Goal: Task Accomplishment & Management: Use online tool/utility

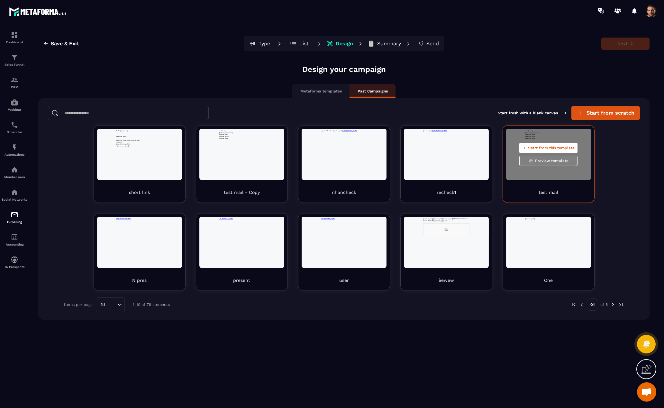
click at [536, 147] on span "Start from this template" at bounding box center [551, 148] width 47 height 5
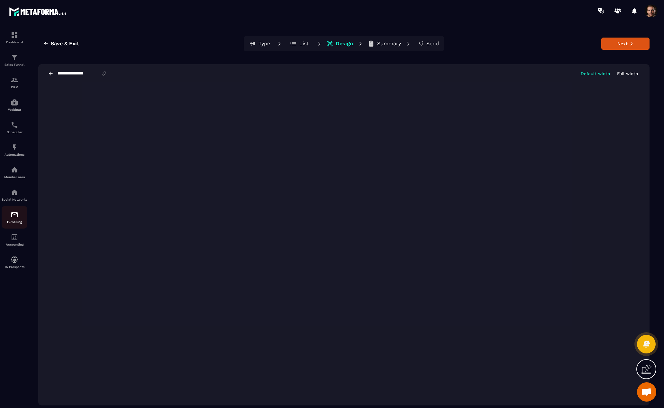
click at [14, 219] on img at bounding box center [15, 215] width 8 height 8
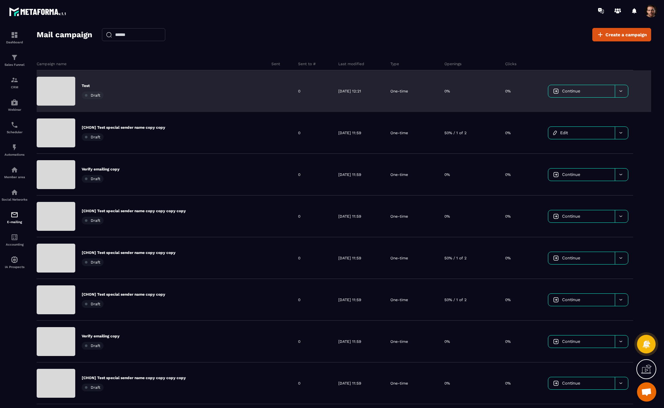
click at [585, 92] on link "Continue" at bounding box center [581, 91] width 67 height 12
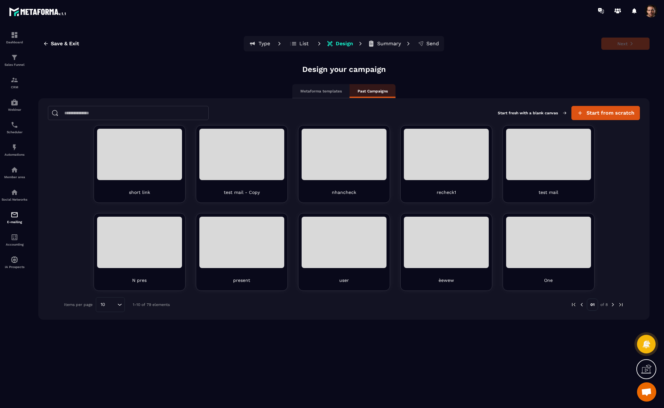
click at [366, 43] on button "List" at bounding box center [384, 43] width 37 height 13
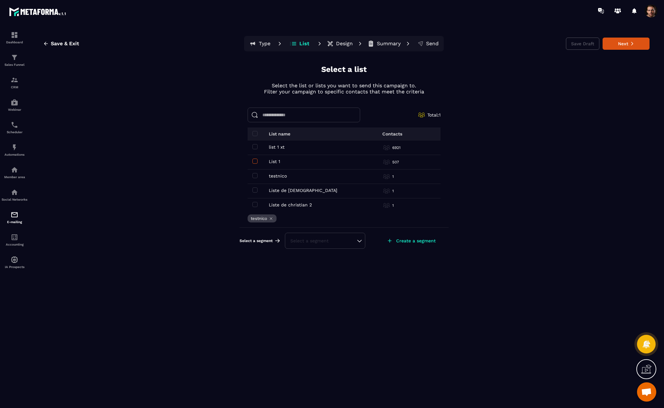
click at [254, 163] on span at bounding box center [254, 161] width 5 height 5
click at [334, 240] on div "Select a segment" at bounding box center [324, 241] width 69 height 6
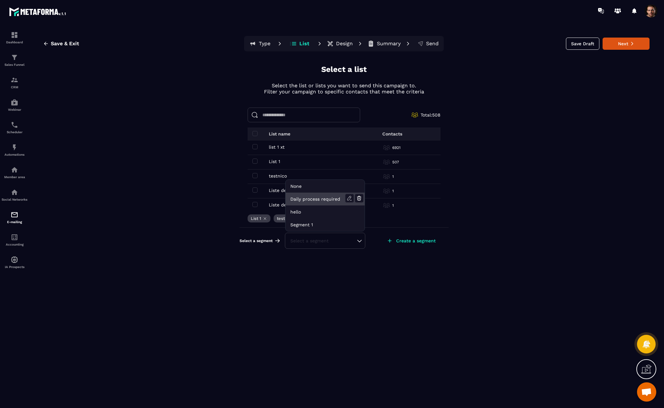
click at [315, 206] on li "Daily process required" at bounding box center [324, 212] width 79 height 13
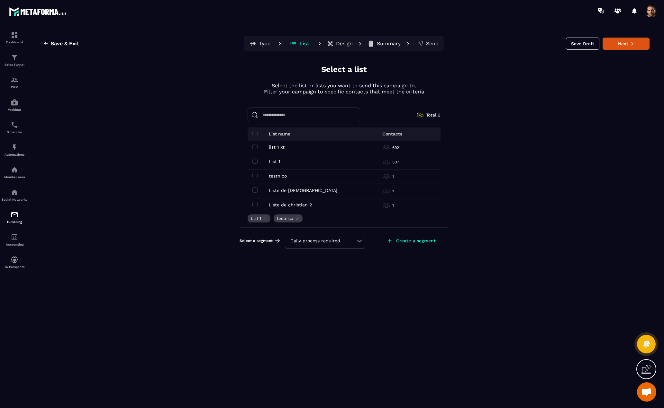
click at [325, 240] on div "Daily process required" at bounding box center [324, 241] width 69 height 6
click at [300, 219] on li "hello" at bounding box center [324, 225] width 79 height 13
click at [629, 46] on icon at bounding box center [631, 43] width 4 height 4
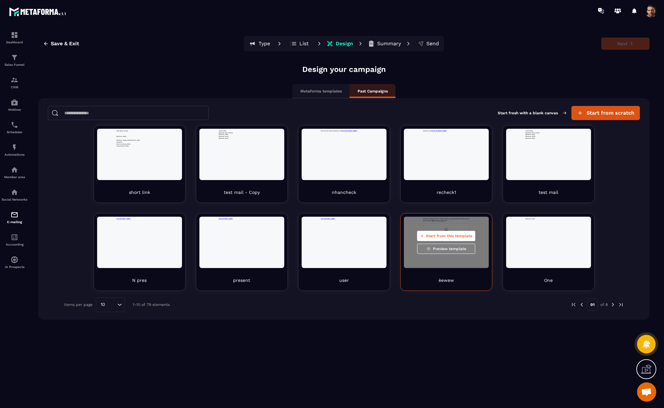
click at [445, 250] on span "Preview template" at bounding box center [449, 248] width 33 height 5
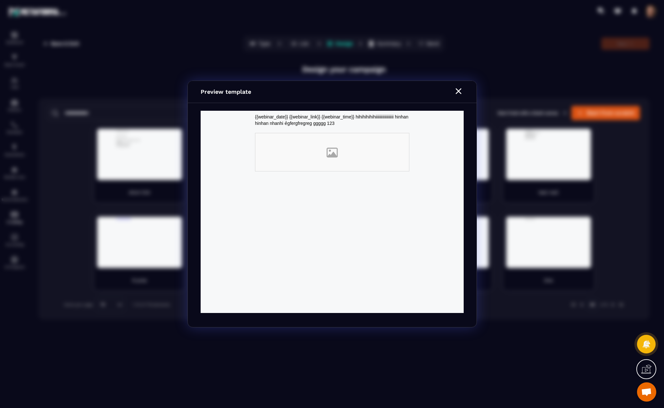
click at [458, 92] on icon "Modal window" at bounding box center [458, 91] width 6 height 6
